Goal: Answer question/provide support

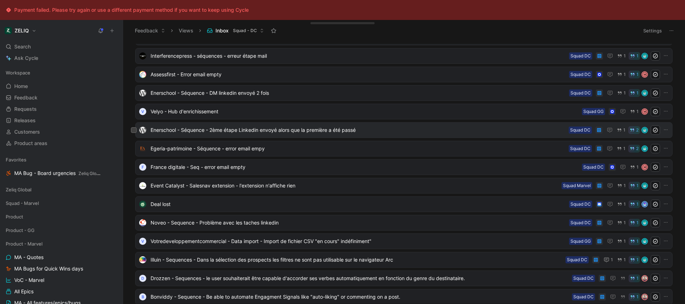
scroll to position [87, 0]
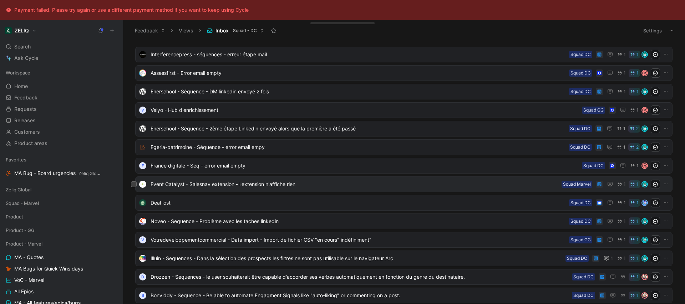
click at [248, 178] on div "Event Catalyst - Salesnav extension - l'extension n'affiche rien Squad Marvel 1…" at bounding box center [403, 185] width 537 height 16
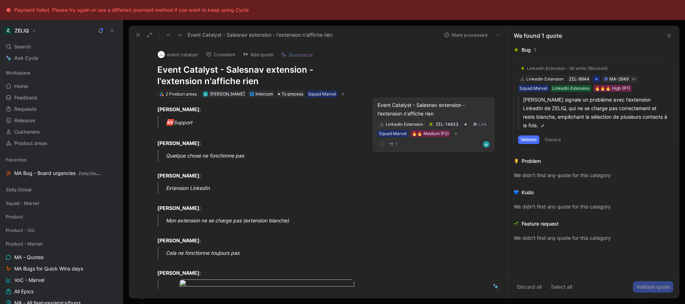
click at [396, 103] on div "Event Catalyst - Salesnav extension - l'extension n'affiche rien" at bounding box center [434, 109] width 112 height 17
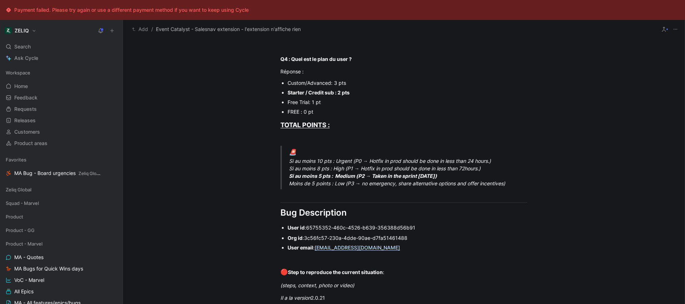
scroll to position [379, 0]
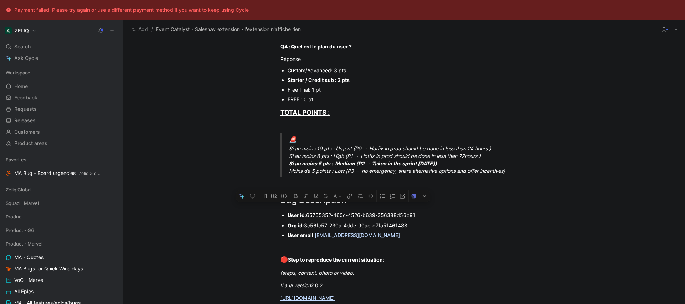
drag, startPoint x: 402, startPoint y: 239, endPoint x: 279, endPoint y: 215, distance: 125.5
click at [279, 215] on div "Urgency classification Q1 : Le bug empêche-t-il d’utiliser des fonctionnalités …" at bounding box center [404, 111] width 562 height 594
copy div "User id : 65755352-460c-4526-b639-356388d56b91 Org id : 3c56fc57-230a-4dde-90ae…"
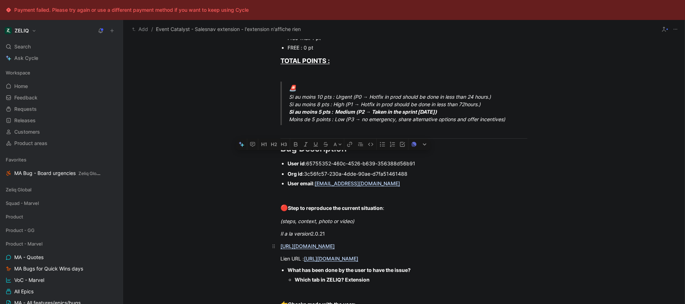
scroll to position [503, 0]
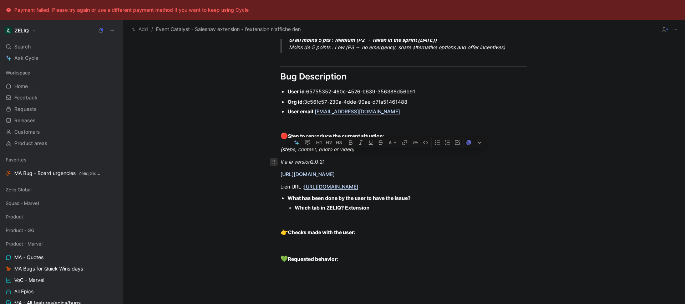
drag, startPoint x: 521, startPoint y: 198, endPoint x: 274, endPoint y: 158, distance: 250.5
copy div "Il a la version 2.0.21 [URL][DOMAIN_NAME] Lien URL : [URL][DOMAIN_NAME]"
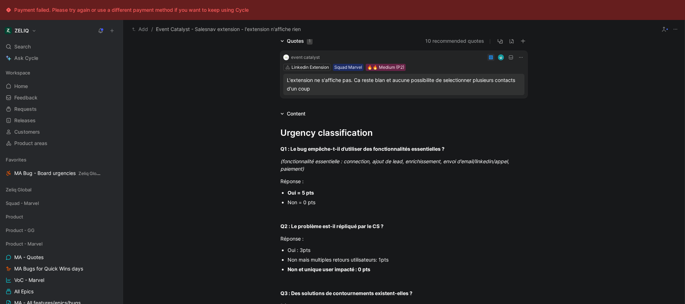
scroll to position [0, 0]
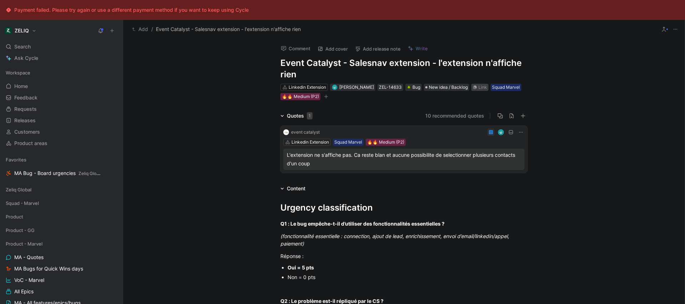
click at [483, 88] on div "Link" at bounding box center [483, 87] width 9 height 7
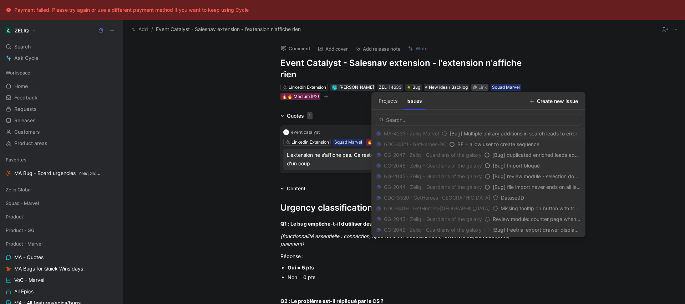
type input "[URL][DOMAIN_NAME]"
